Goal: Information Seeking & Learning: Learn about a topic

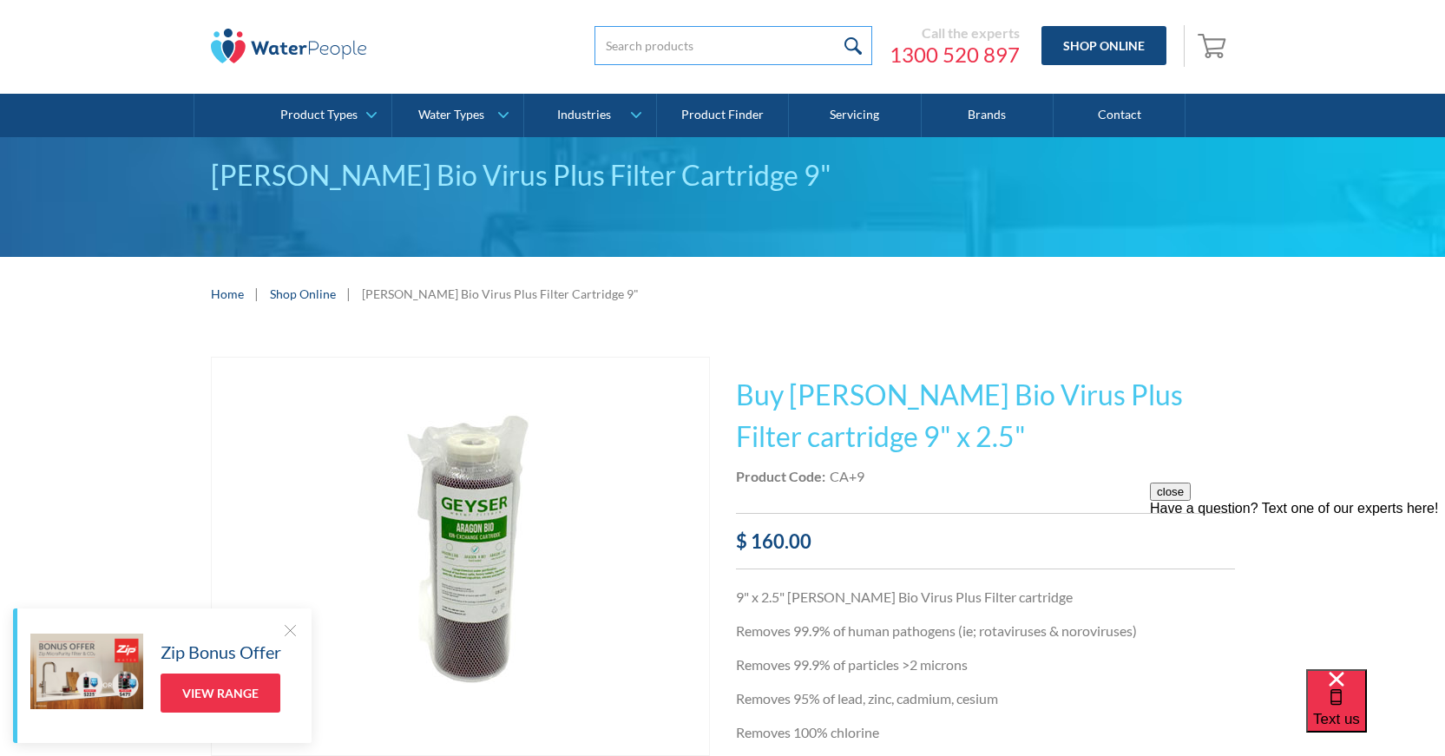
click at [776, 59] on input "search" at bounding box center [733, 45] width 278 height 39
type input "housing systems"
click at [835, 26] on input "submit" at bounding box center [853, 45] width 37 height 39
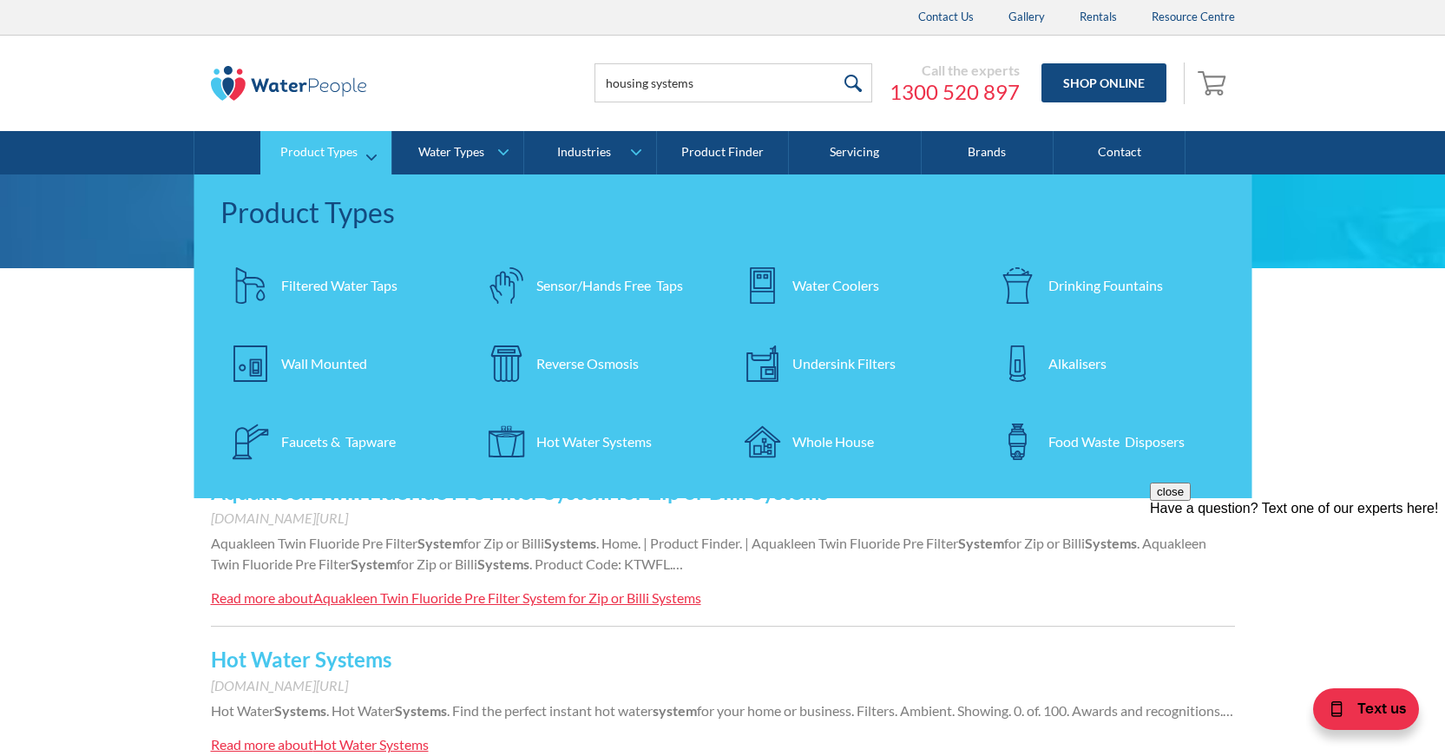
click at [838, 439] on div "Whole House" at bounding box center [833, 441] width 82 height 21
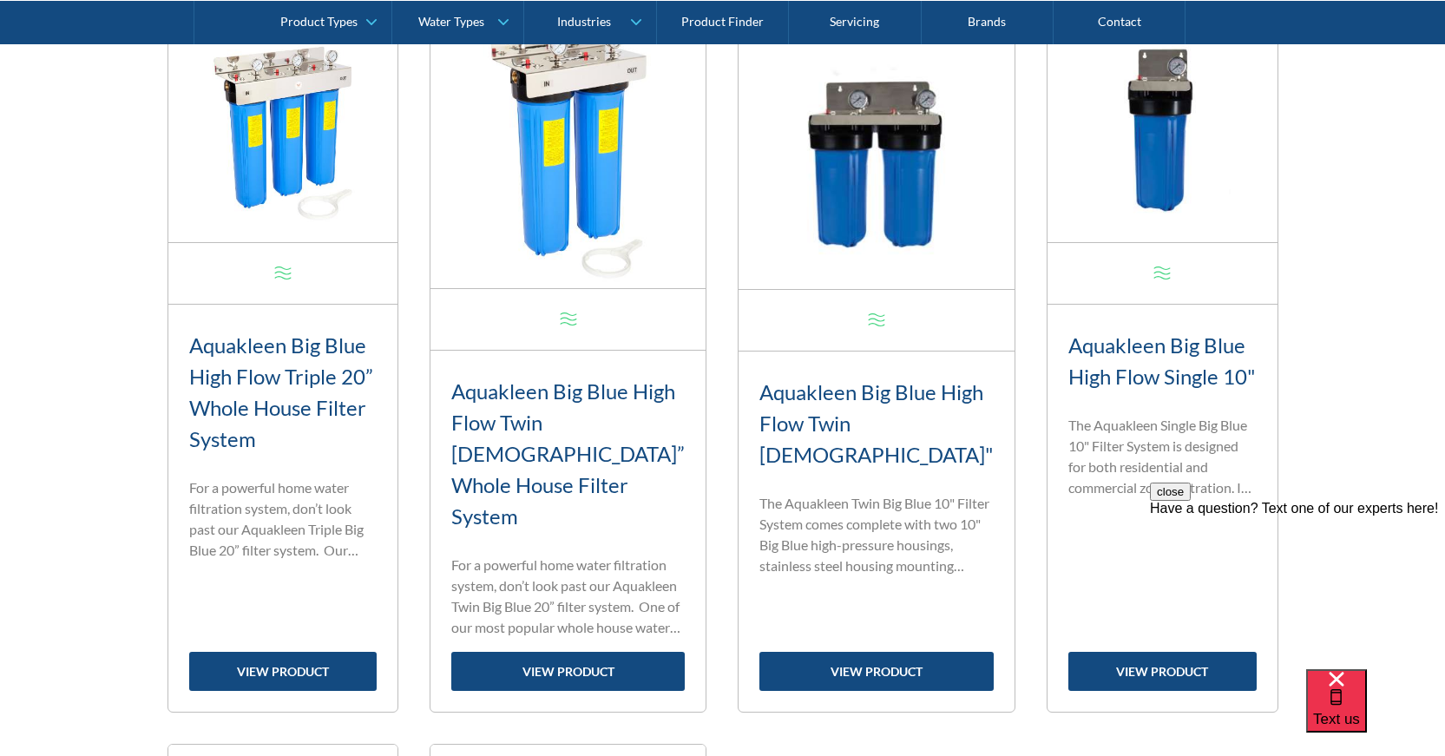
scroll to position [868, 0]
